Goal: Transaction & Acquisition: Purchase product/service

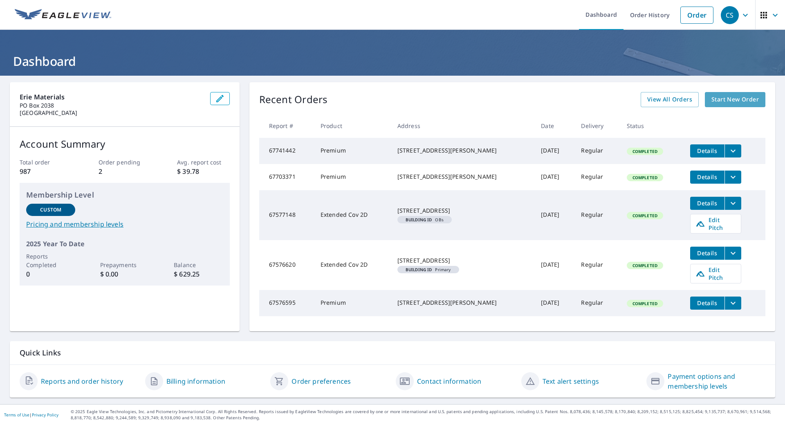
click at [730, 98] on span "Start New Order" at bounding box center [734, 99] width 47 height 10
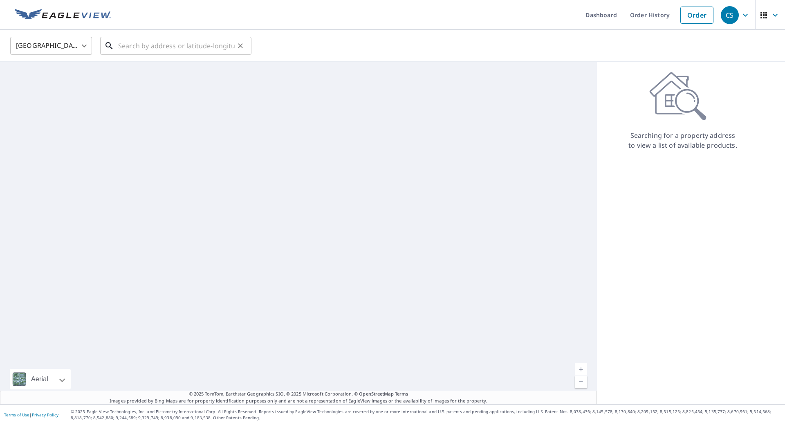
click at [125, 43] on input "text" at bounding box center [176, 45] width 117 height 23
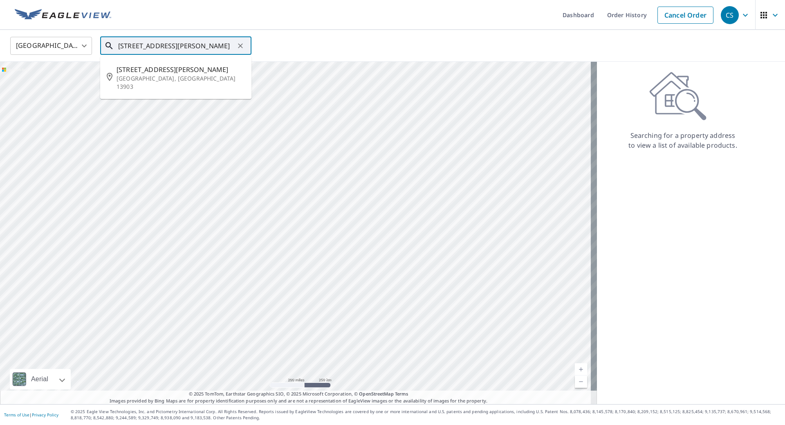
type input "[STREET_ADDRESS][PERSON_NAME]"
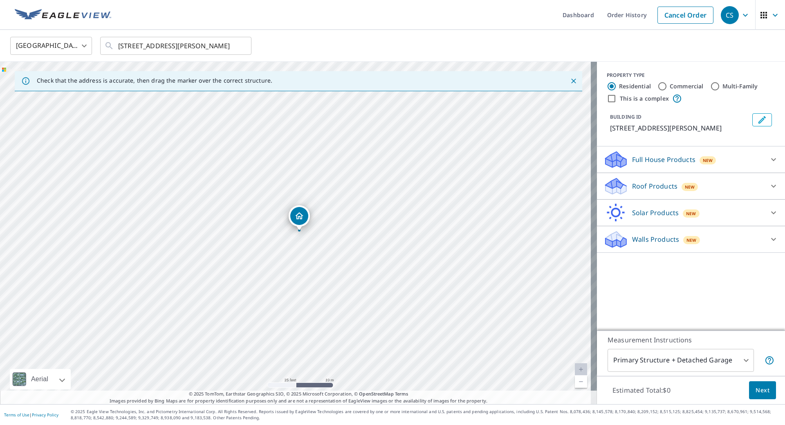
click at [655, 185] on p "Roof Products" at bounding box center [654, 186] width 45 height 10
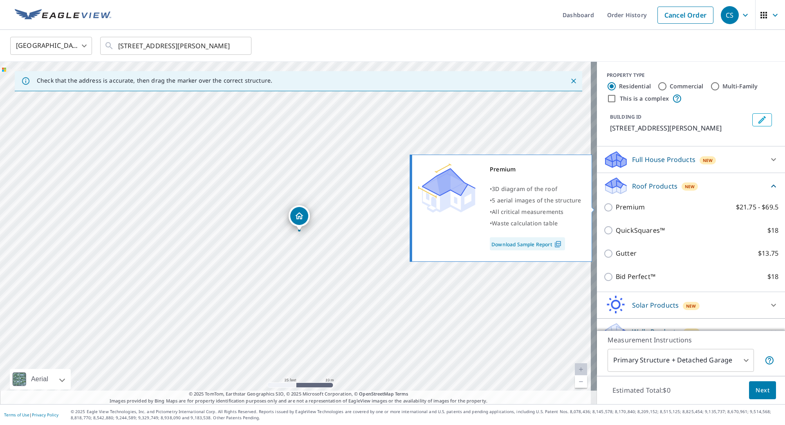
click at [626, 206] on p "Premium" at bounding box center [630, 207] width 29 height 10
click at [616, 206] on input "Premium $21.75 - $69.5" at bounding box center [610, 207] width 12 height 10
checkbox input "true"
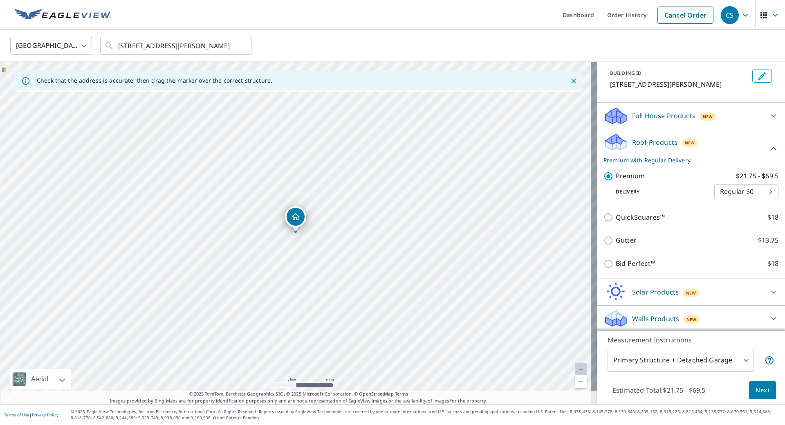
scroll to position [45, 0]
click at [723, 357] on body "CS CS Dashboard Order History Cancel Order CS United States [GEOGRAPHIC_DATA] ​…" at bounding box center [392, 212] width 785 height 425
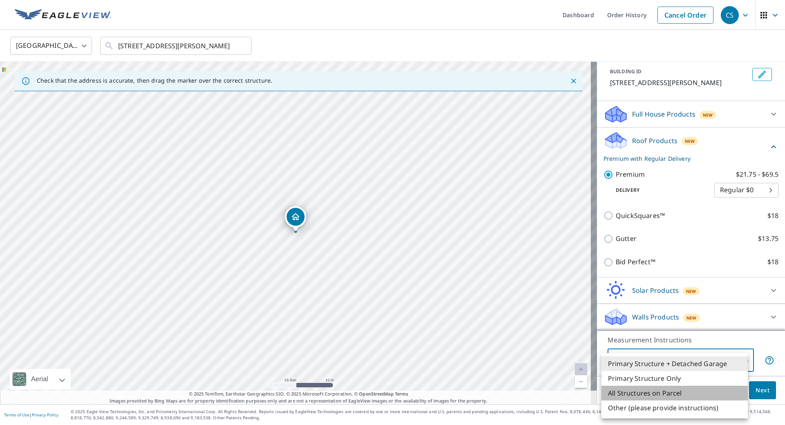
click at [655, 391] on li "All Structures on Parcel" at bounding box center [675, 393] width 146 height 15
type input "3"
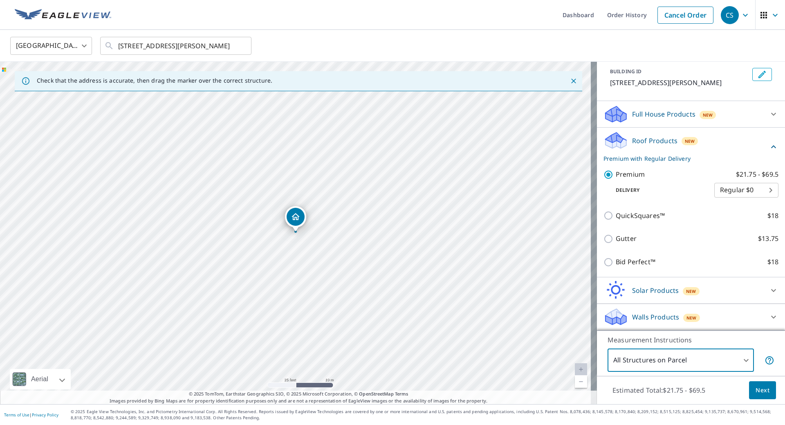
click at [756, 393] on span "Next" at bounding box center [763, 390] width 14 height 10
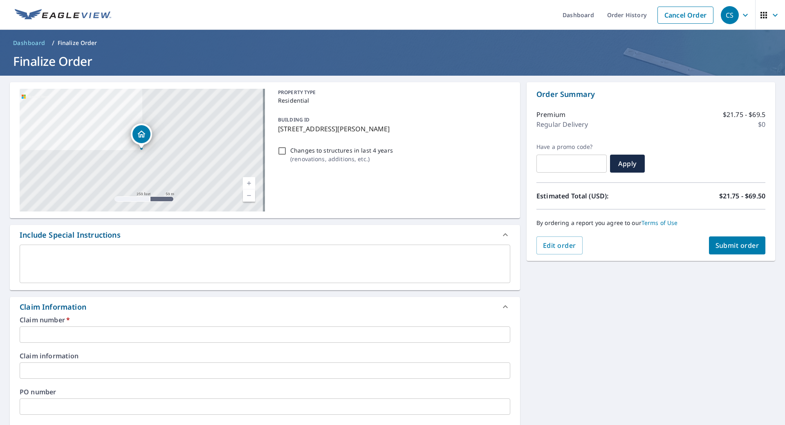
click at [51, 330] on input "text" at bounding box center [265, 334] width 491 height 16
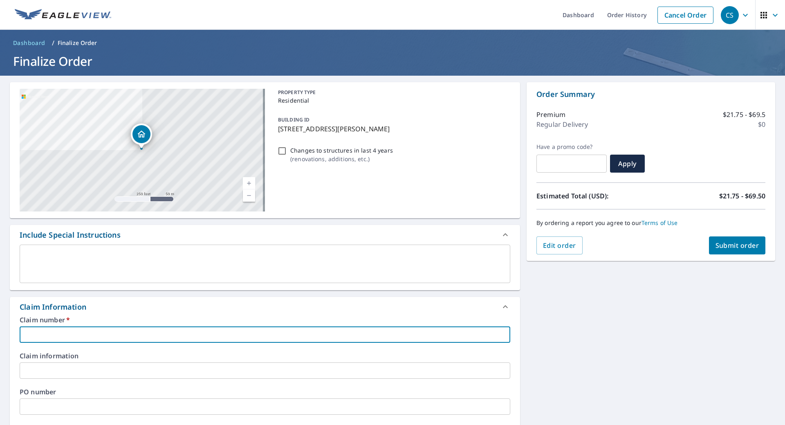
type input "3"
checkbox input "true"
type input "35"
checkbox input "true"
type input "359"
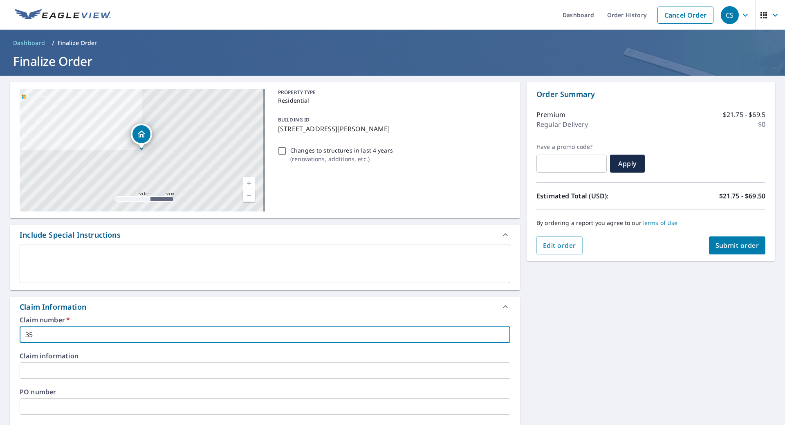
checkbox input "true"
type input "3598"
checkbox input "true"
type input "35988"
checkbox input "true"
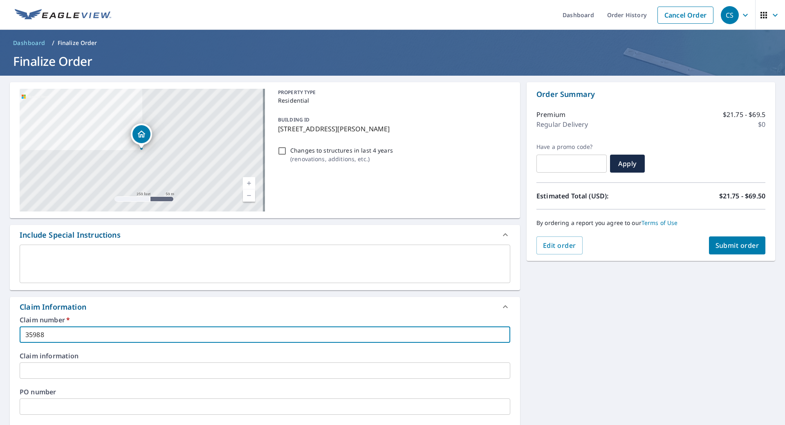
type input "359885"
checkbox input "true"
type input "3598856"
checkbox input "true"
type input "3598856"
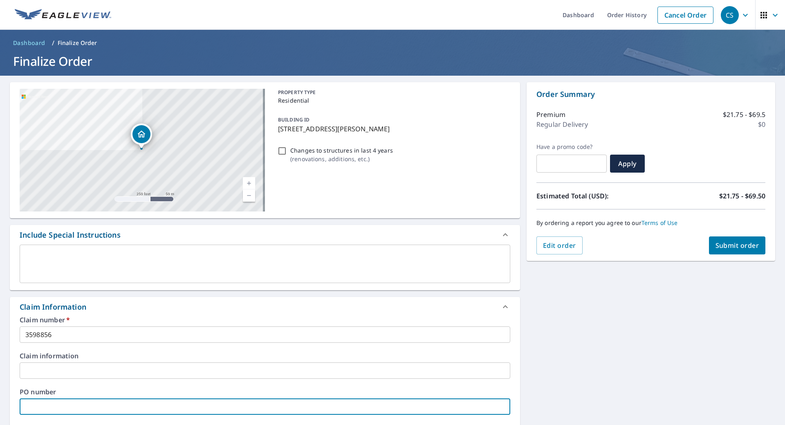
type input "3"
checkbox input "true"
type input "35"
checkbox input "true"
type input "359"
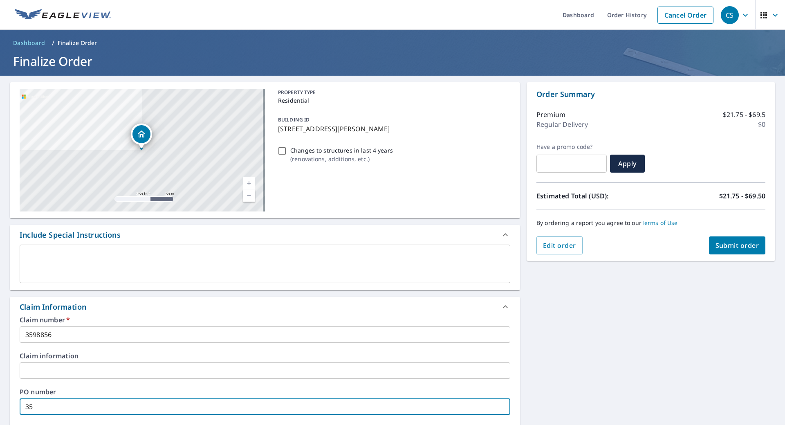
checkbox input "true"
type input "3598"
checkbox input "true"
type input "35988"
checkbox input "true"
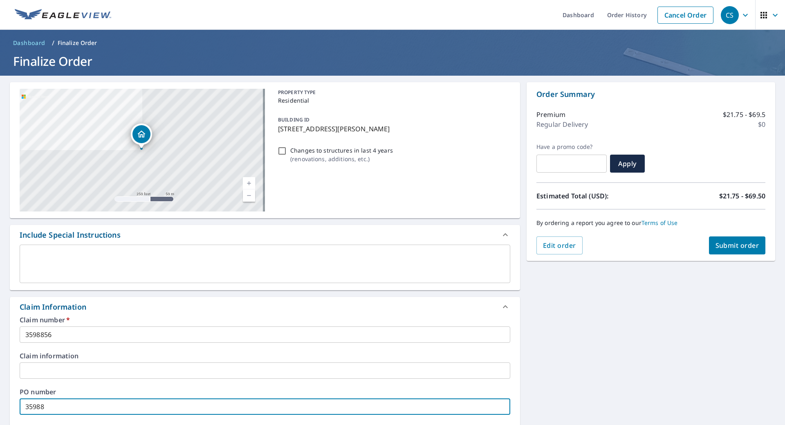
type input "359885"
checkbox input "true"
type input "3598856"
checkbox input "true"
type input "3598856"
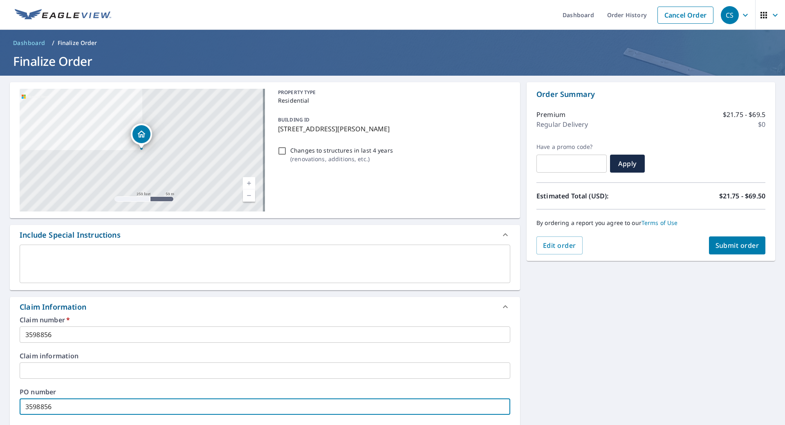
scroll to position [230, 0]
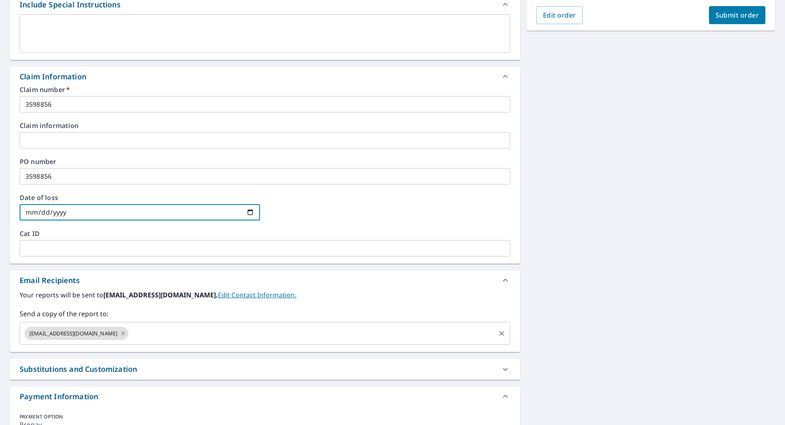
click at [120, 334] on icon at bounding box center [123, 333] width 7 height 9
checkbox input "true"
click at [98, 334] on input "text" at bounding box center [258, 333] width 471 height 16
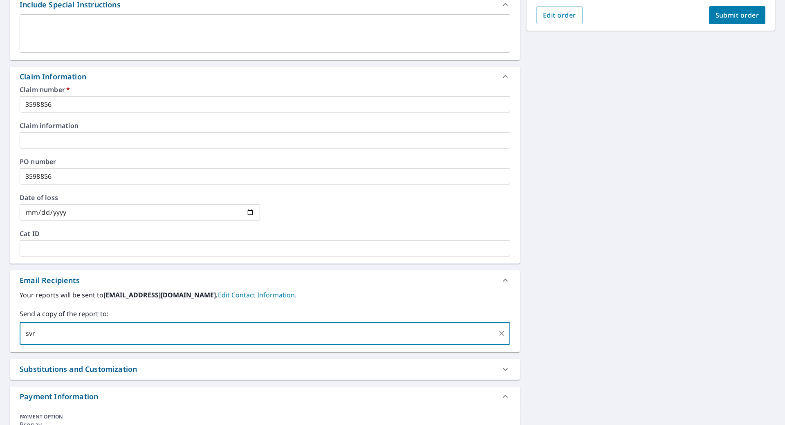
type input "[EMAIL_ADDRESS][DOMAIN_NAME]"
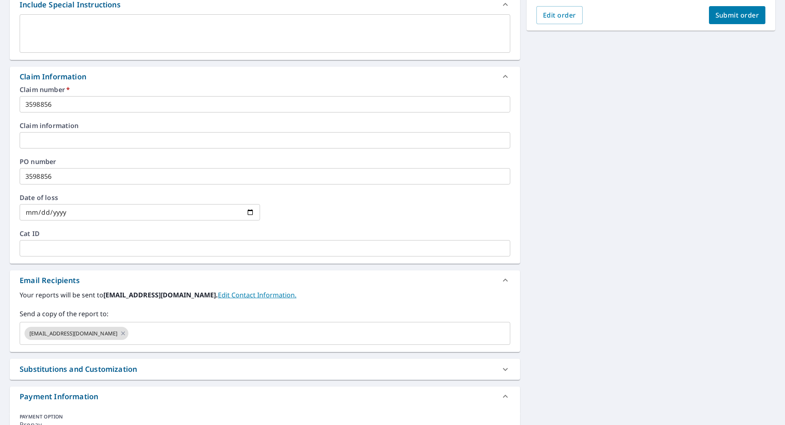
click at [458, 296] on label "Your reports will be sent to [EMAIL_ADDRESS][DOMAIN_NAME]. Edit Contact Informa…" at bounding box center [265, 295] width 491 height 10
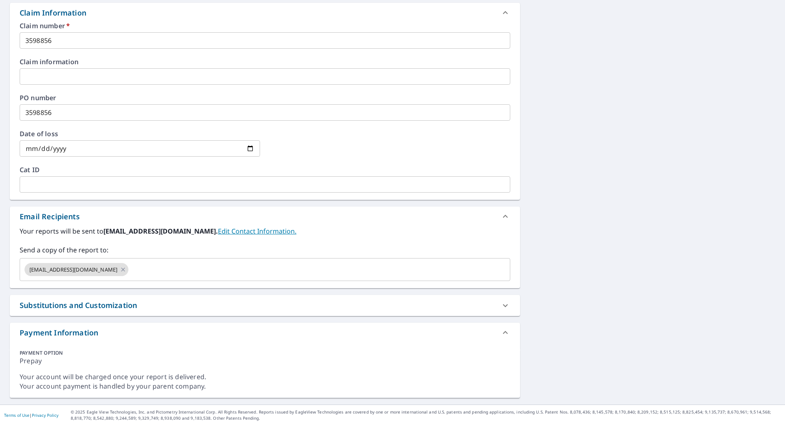
scroll to position [294, 0]
click at [585, 227] on div "[STREET_ADDRESS][PERSON_NAME] A standard road map Aerial A detailed look from a…" at bounding box center [392, 92] width 785 height 623
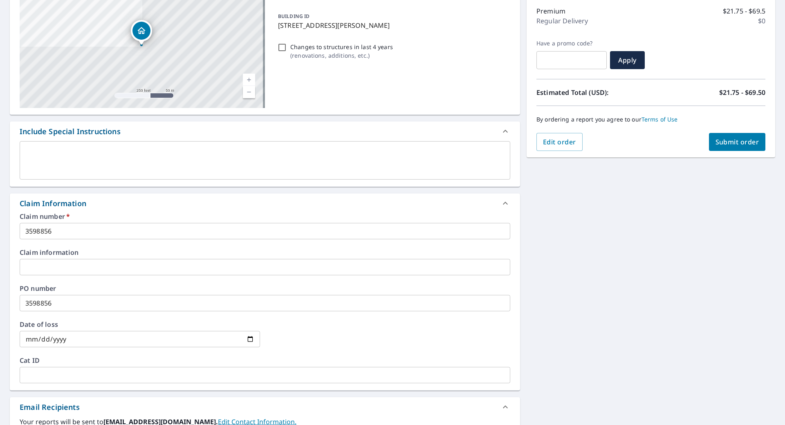
scroll to position [90, 0]
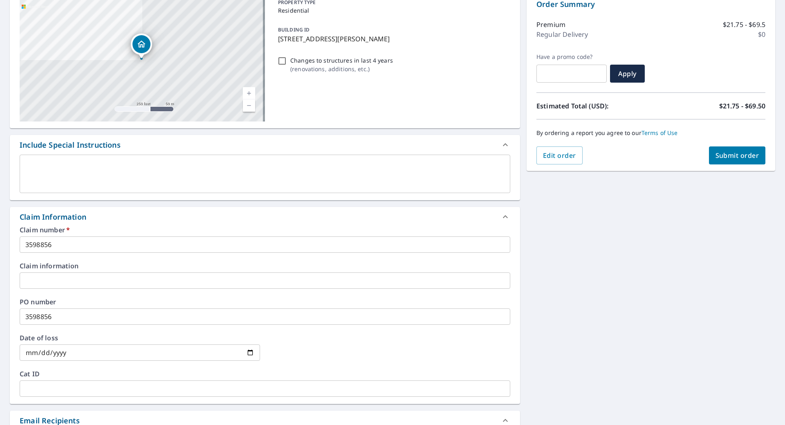
click at [715, 272] on div "[STREET_ADDRESS][PERSON_NAME] A standard road map Aerial A detailed look from a…" at bounding box center [392, 297] width 785 height 623
click at [732, 158] on span "Submit order" at bounding box center [738, 155] width 44 height 9
checkbox input "true"
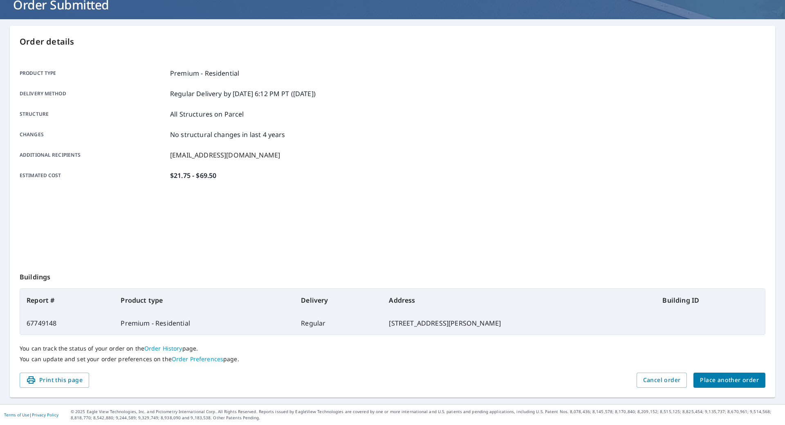
scroll to position [56, 0]
